Goal: Information Seeking & Learning: Learn about a topic

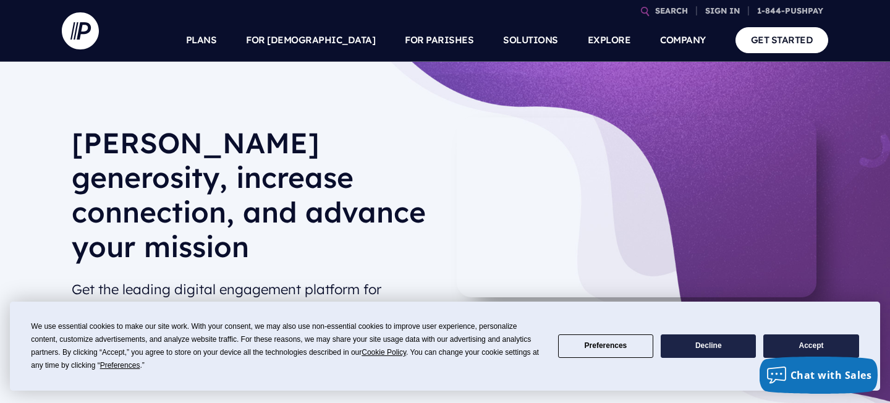
click at [831, 350] on button "Accept" at bounding box center [810, 346] width 95 height 24
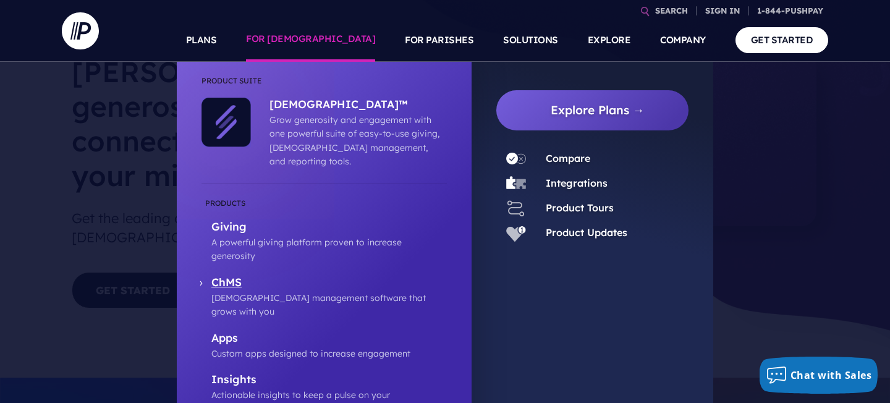
scroll to position [80, 0]
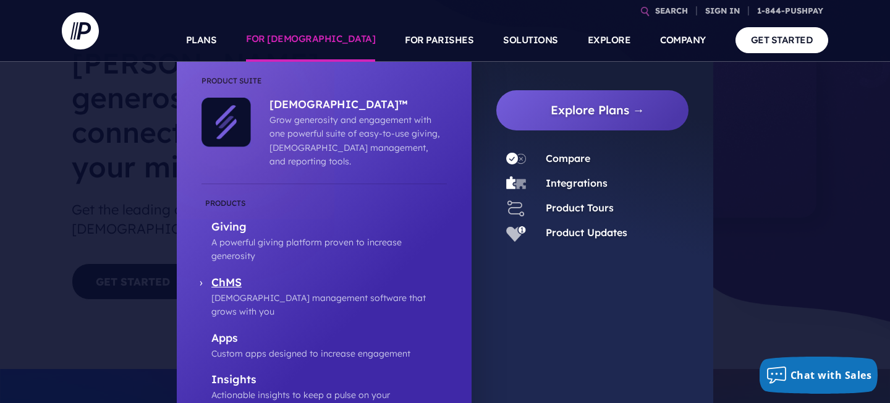
click at [205, 276] on link "[DEMOGRAPHIC_DATA] management software that grows with you" at bounding box center [324, 297] width 245 height 43
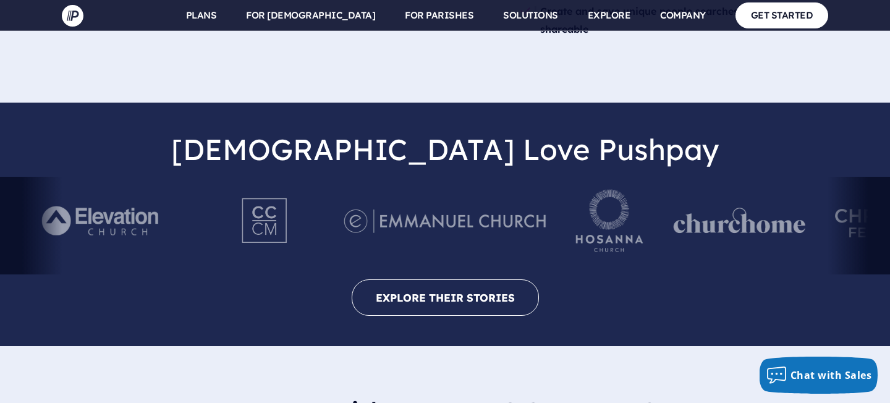
scroll to position [2644, 0]
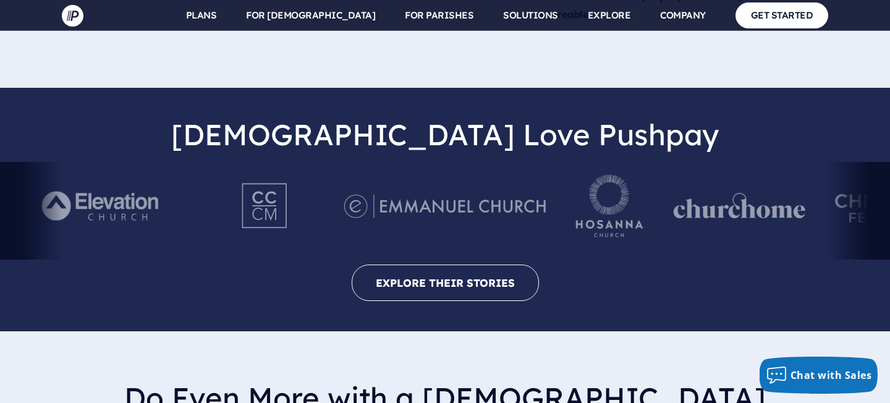
click at [857, 162] on div at bounding box center [445, 211] width 890 height 98
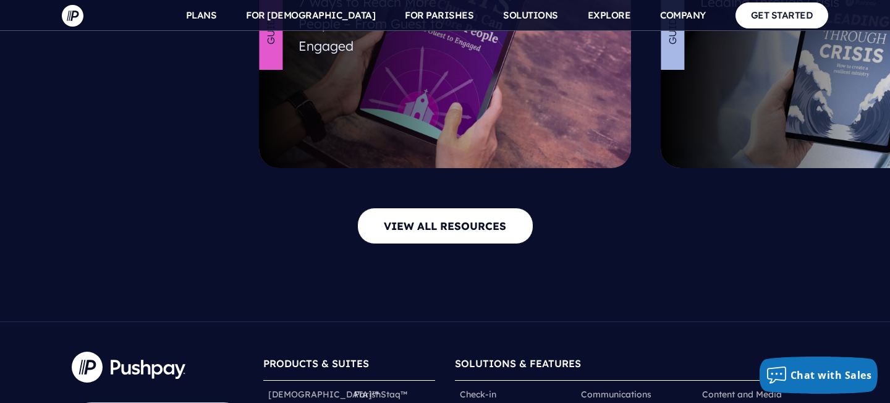
scroll to position [5551, 0]
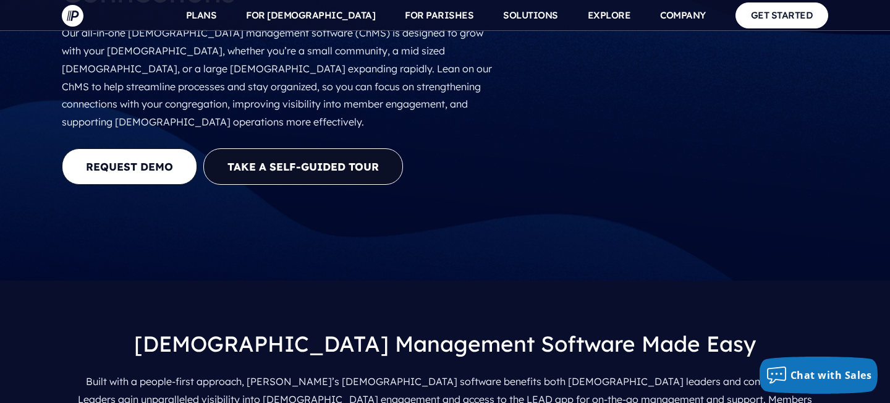
scroll to position [0, 0]
